Goal: Information Seeking & Learning: Learn about a topic

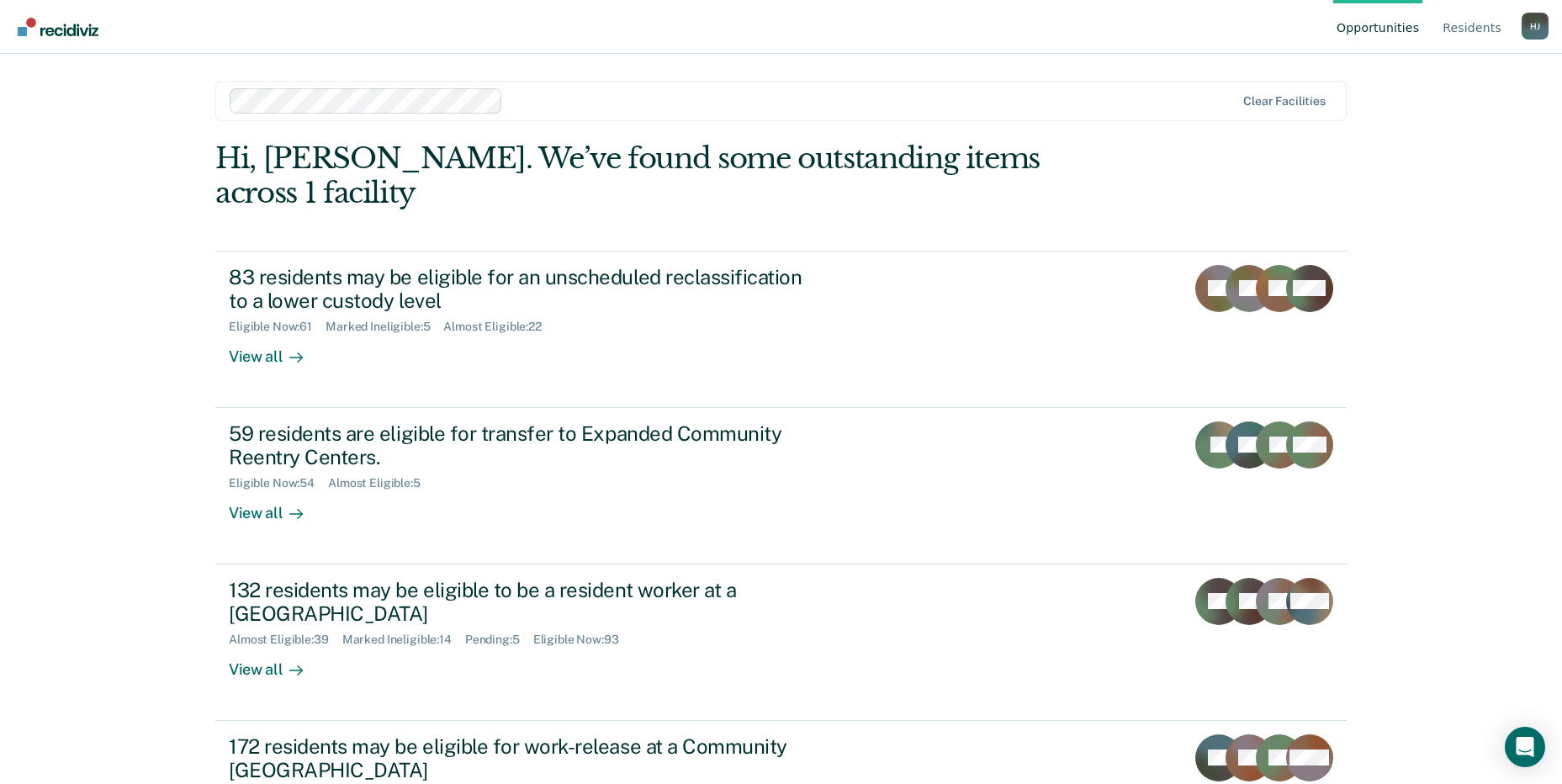
drag, startPoint x: 630, startPoint y: 93, endPoint x: 908, endPoint y: 41, distance: 282.8
click at [631, 93] on div at bounding box center [873, 101] width 725 height 19
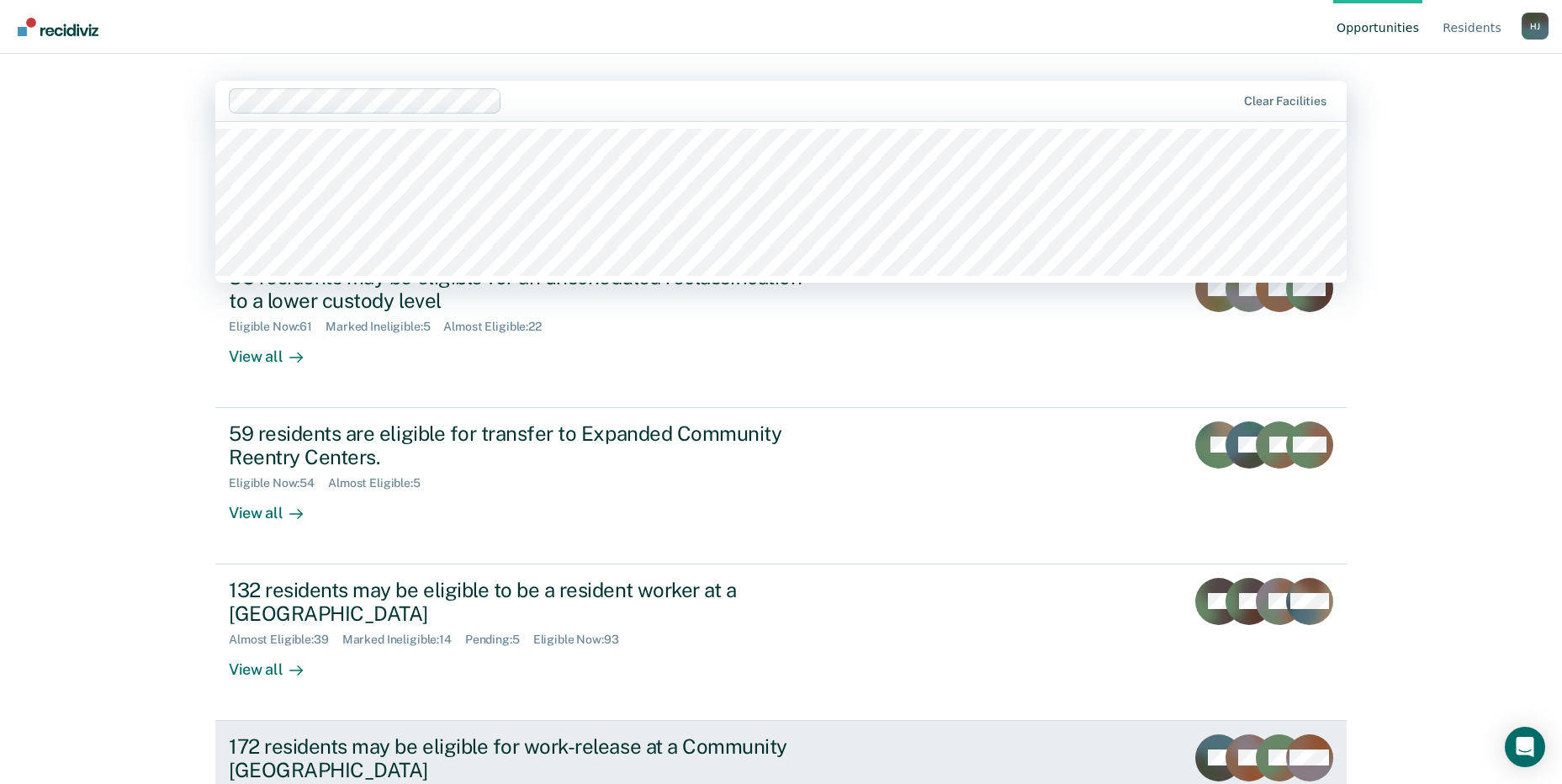
click at [366, 734] on div "172 residents may be eligible for work-release at a Community [GEOGRAPHIC_DATA]" at bounding box center [525, 758] width 591 height 49
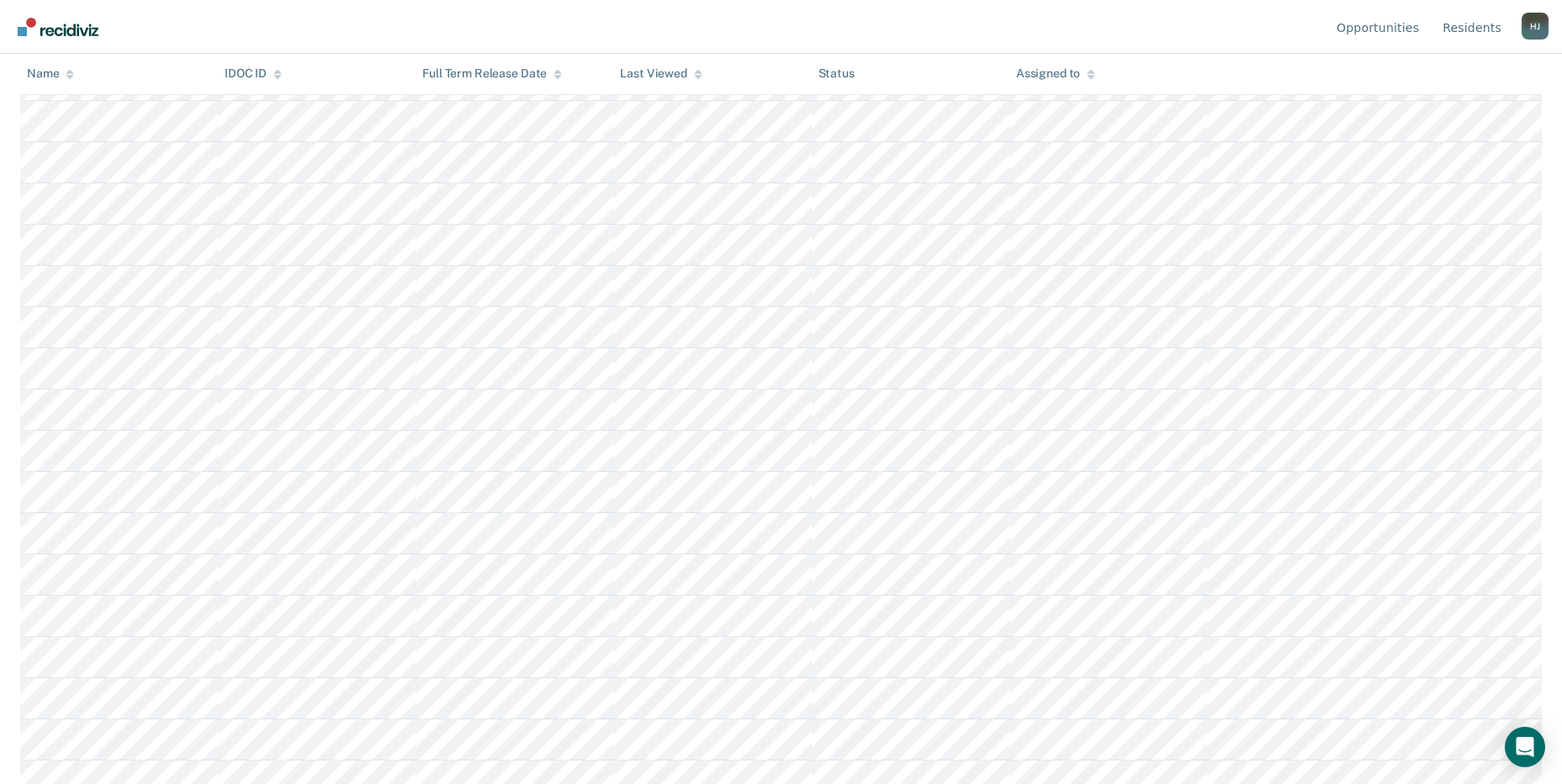
scroll to position [3544, 0]
